Goal: Navigation & Orientation: Find specific page/section

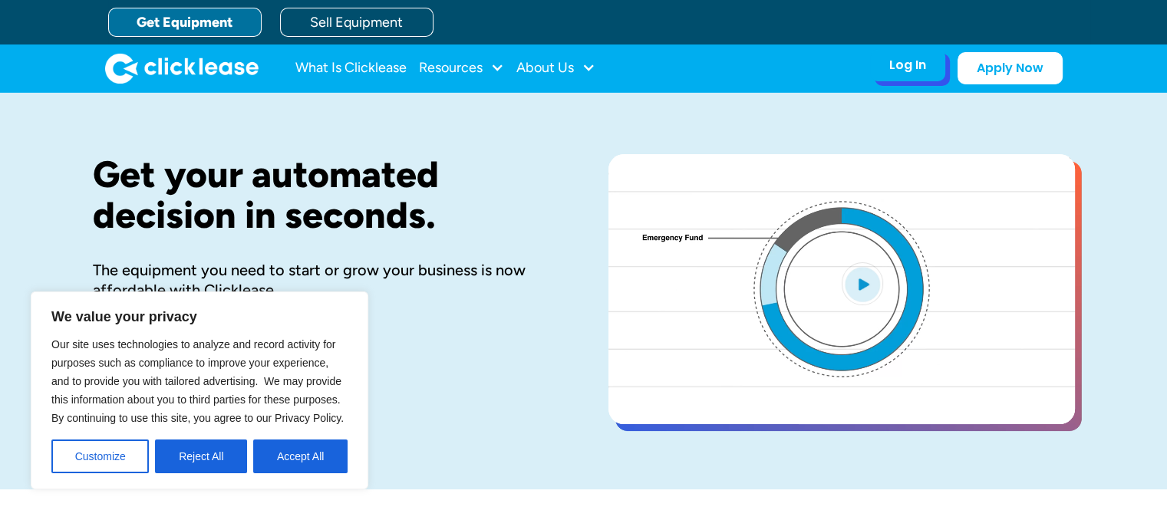
click at [882, 63] on div "Log In Account login I use Clicklease to get my equipment Partner Portal I offe…" at bounding box center [907, 65] width 75 height 32
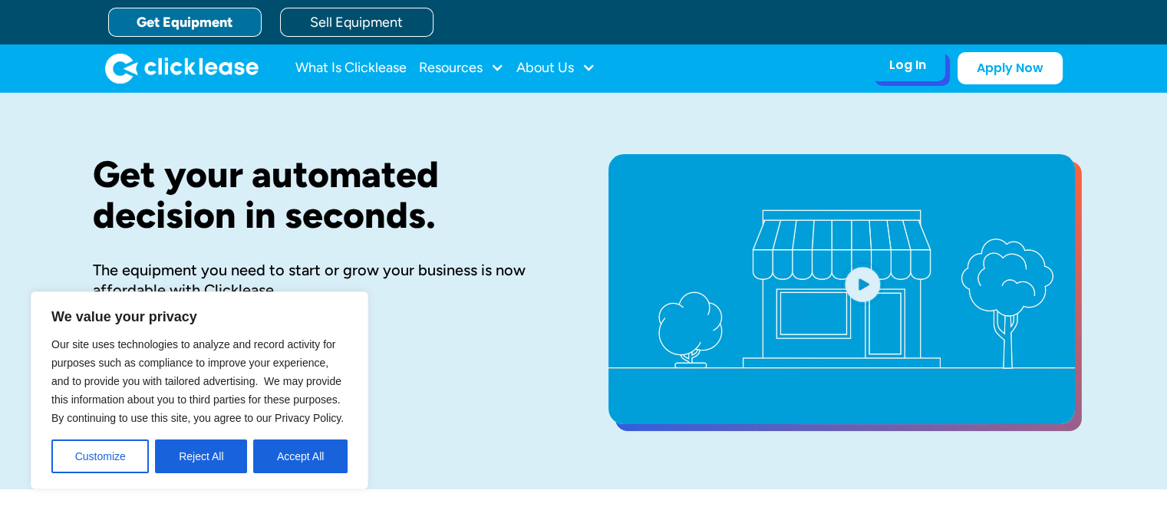
click at [882, 63] on div "Log In Account login I use Clicklease to get my equipment Partner Portal I offe…" at bounding box center [907, 65] width 75 height 32
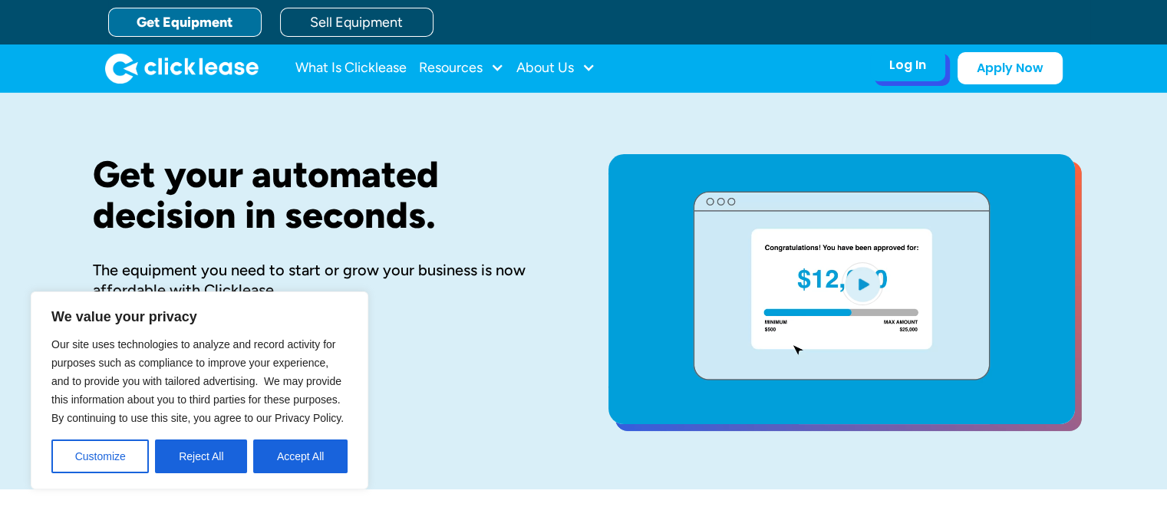
click at [900, 63] on div "Log In" at bounding box center [907, 65] width 37 height 15
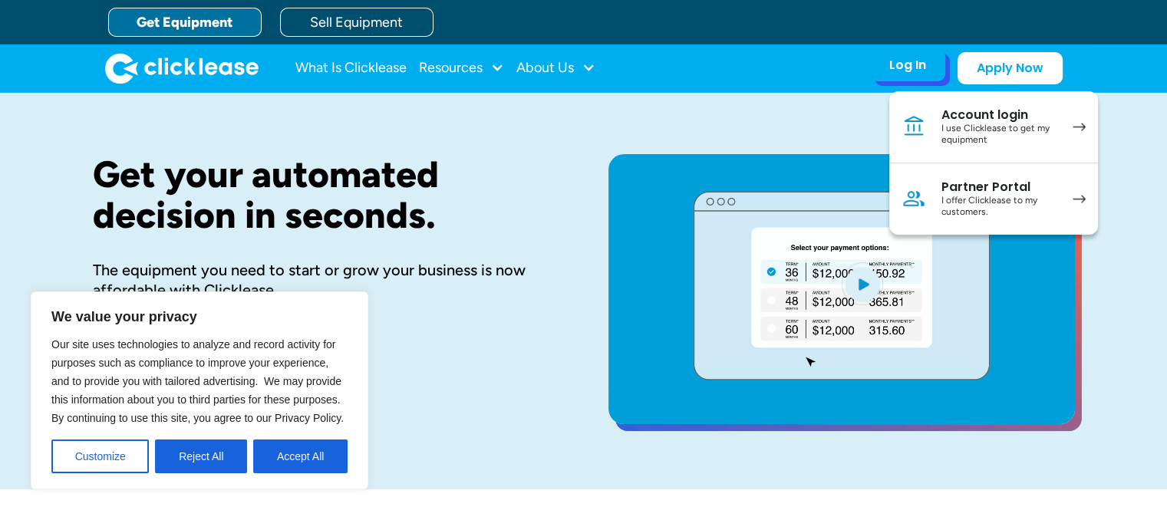
click at [900, 63] on div "Log In" at bounding box center [907, 65] width 37 height 15
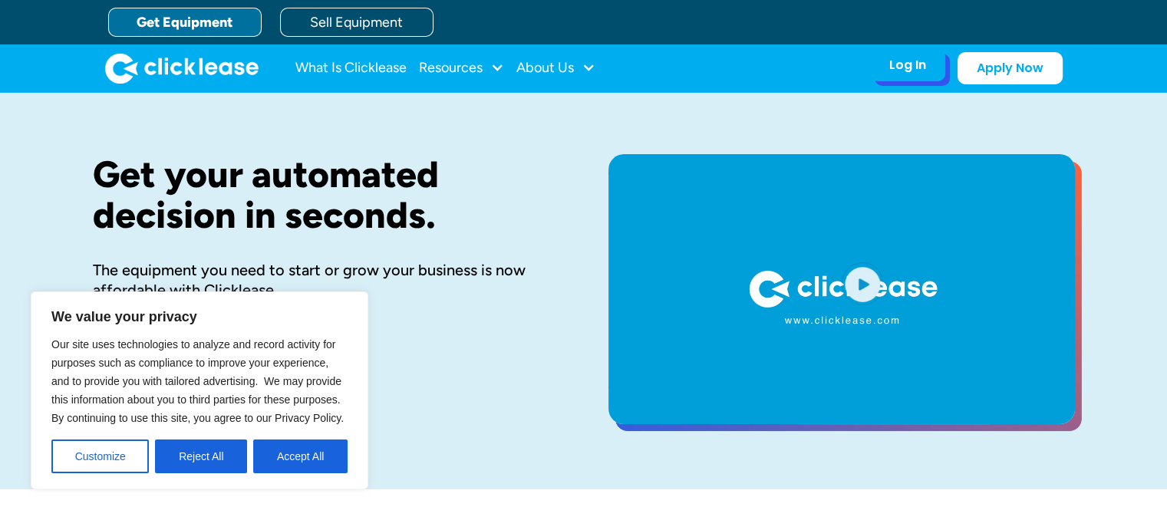
click at [900, 63] on div "Log In" at bounding box center [907, 65] width 37 height 15
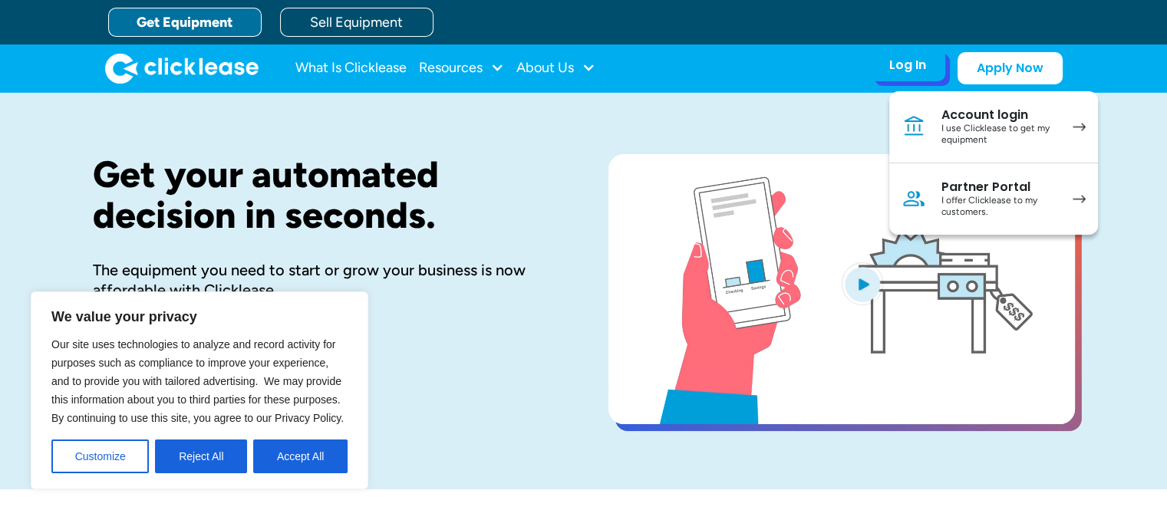
click at [984, 115] on div "Account login" at bounding box center [999, 114] width 116 height 15
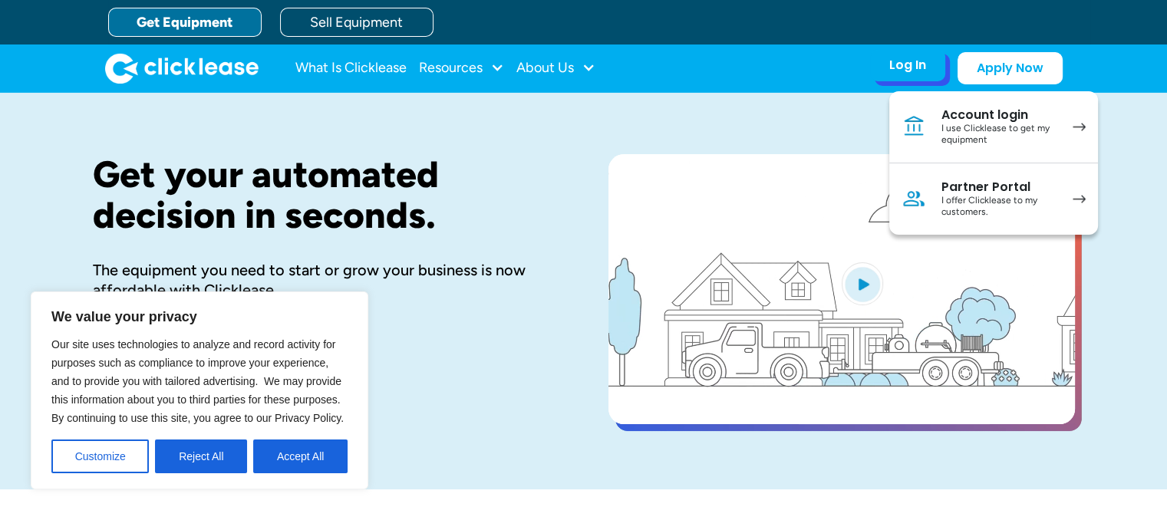
click at [1004, 195] on div "I offer Clicklease to my customers." at bounding box center [999, 207] width 116 height 24
